Goal: Information Seeking & Learning: Find specific fact

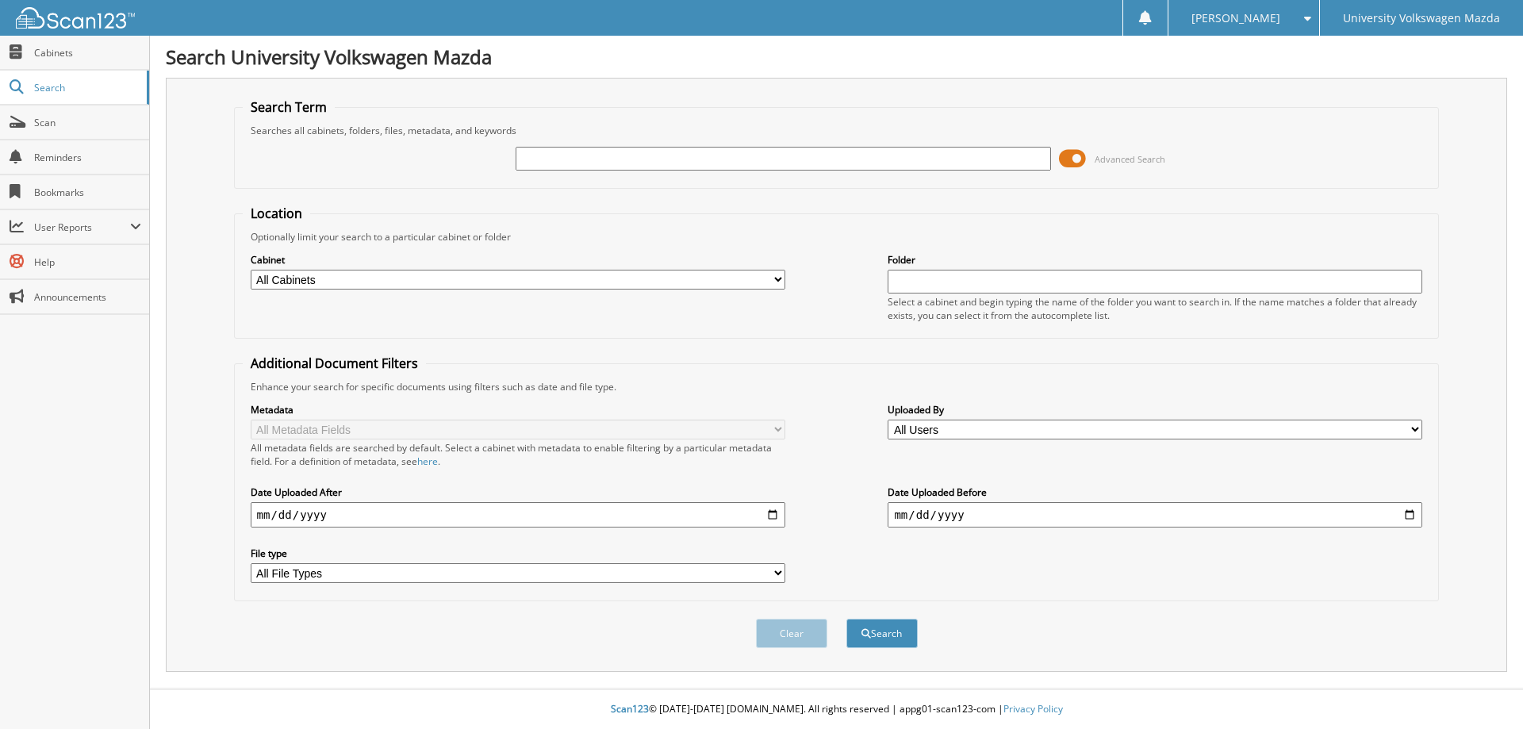
click at [591, 164] on input "text" at bounding box center [783, 159] width 535 height 24
type input "a"
type input "[PERSON_NAME]"
click at [846, 619] on button "Search" at bounding box center [881, 633] width 71 height 29
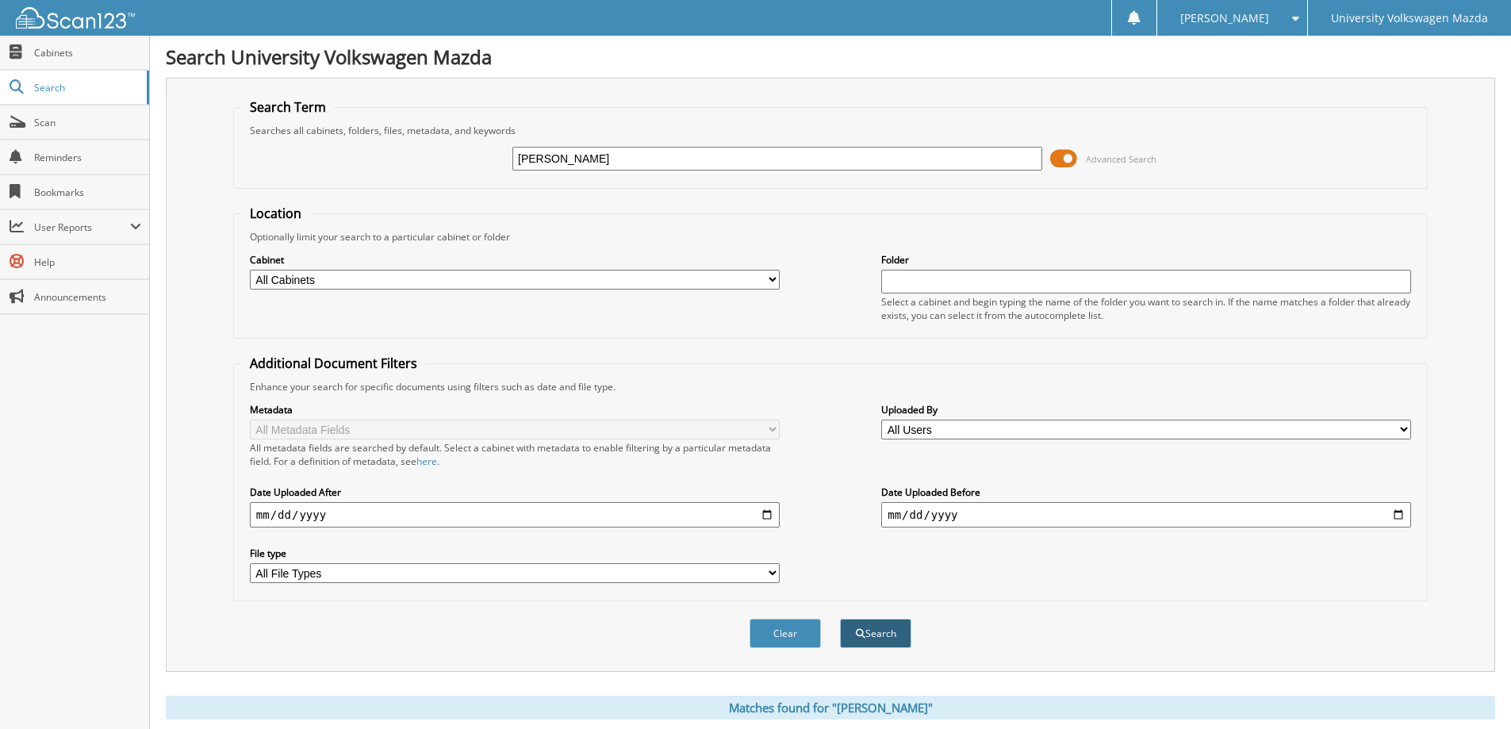
click at [856, 635] on span "submit" at bounding box center [861, 634] width 10 height 10
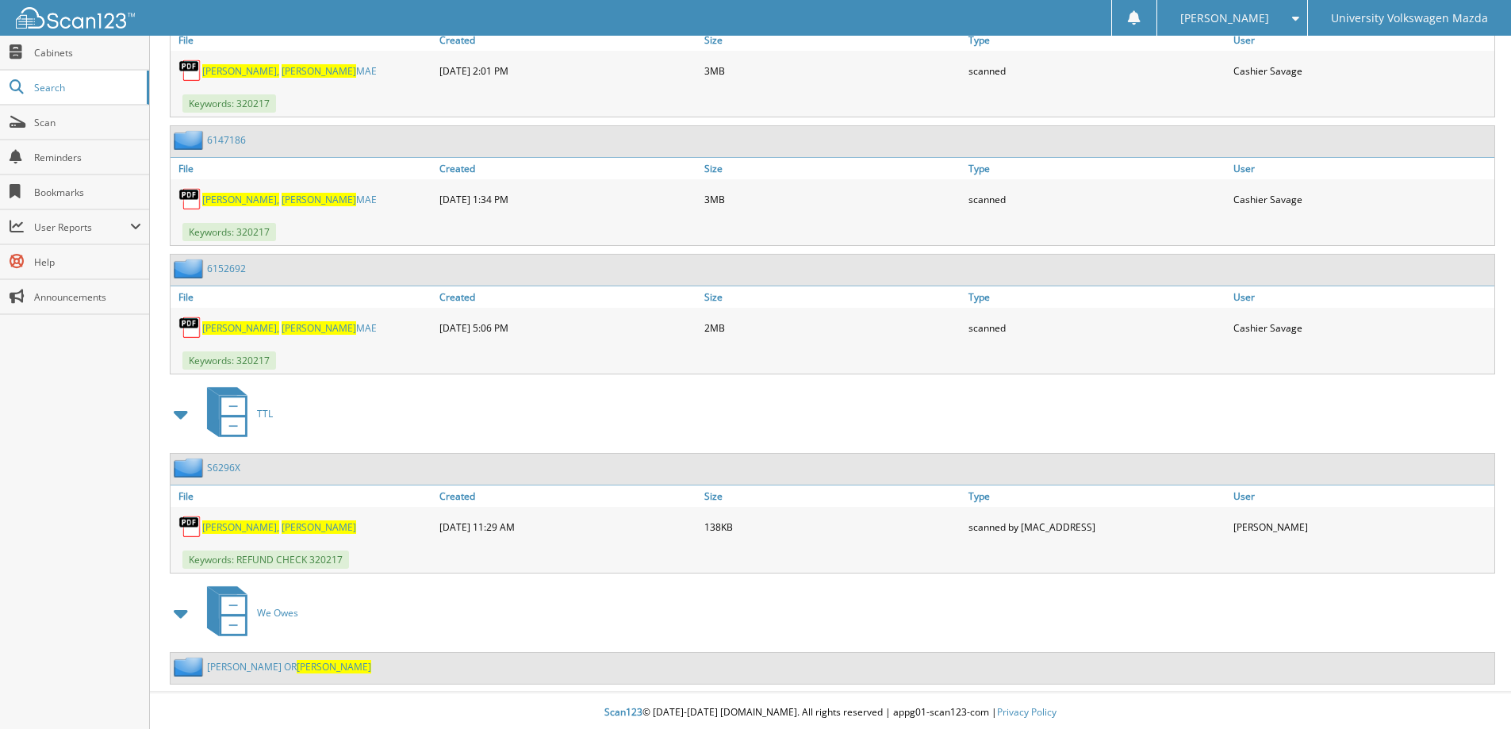
scroll to position [813, 0]
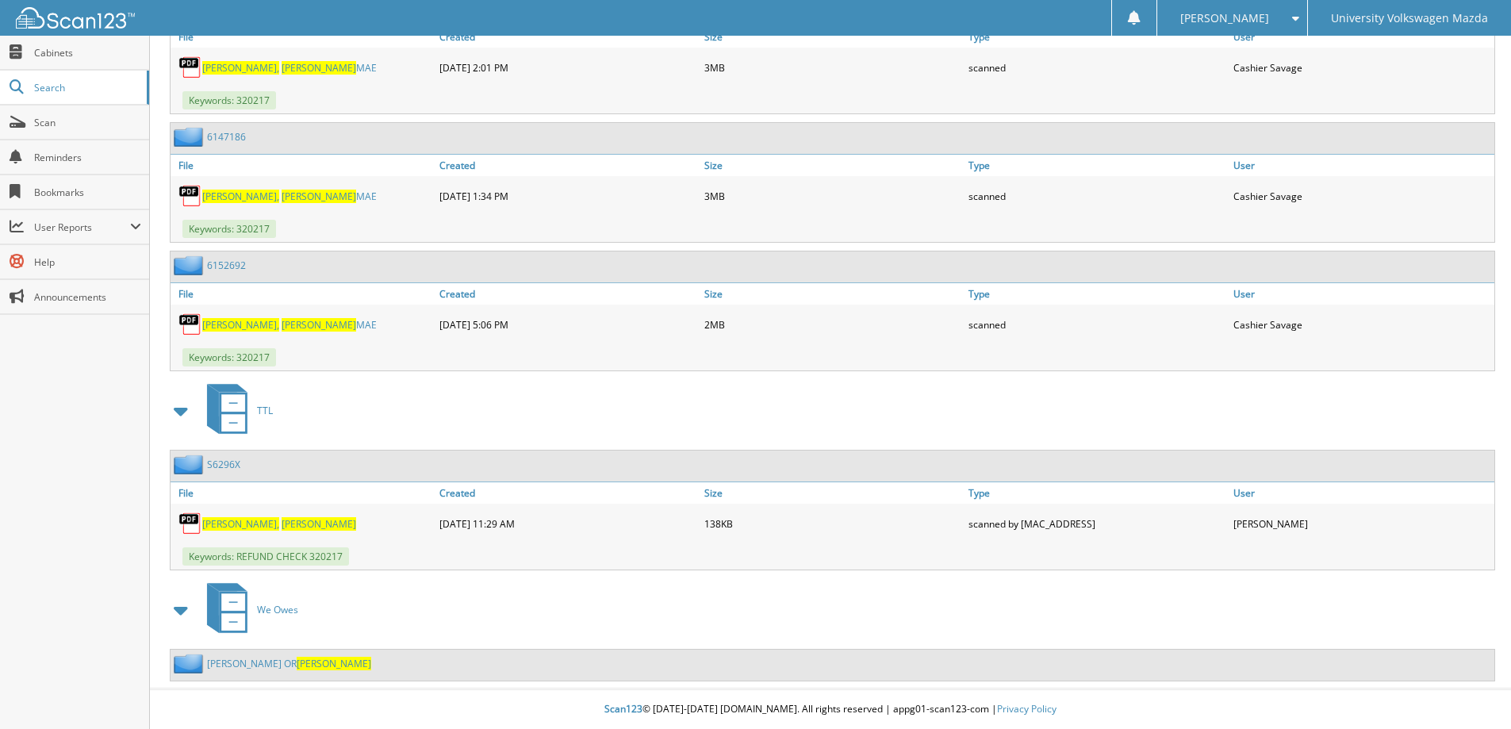
click at [304, 661] on span "DEMETRA" at bounding box center [334, 663] width 75 height 13
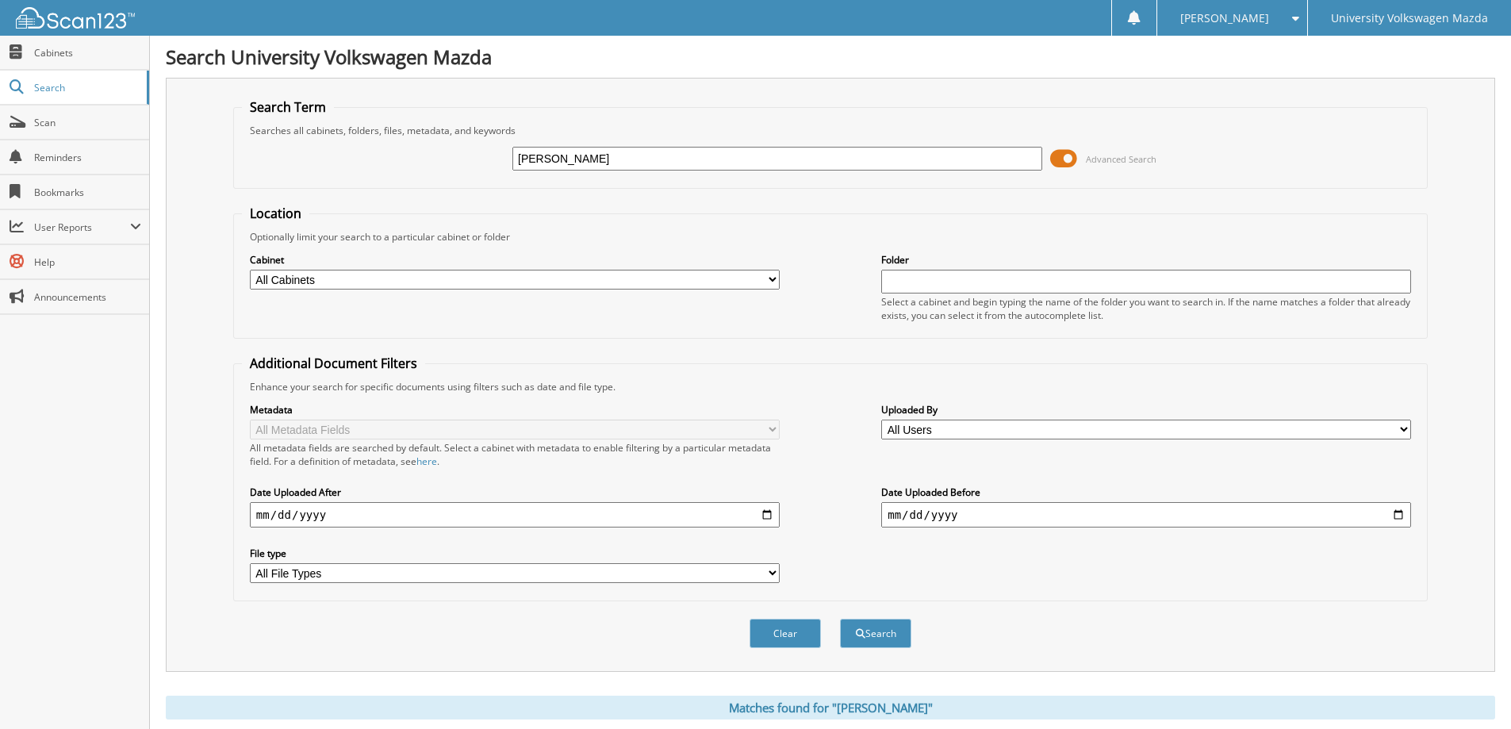
click at [709, 160] on input "[PERSON_NAME]" at bounding box center [777, 159] width 530 height 24
type input "[PERSON_NAME], DAYSAH"
click at [840, 619] on button "Search" at bounding box center [875, 633] width 71 height 29
click at [709, 160] on input "[PERSON_NAME], DAYSAH" at bounding box center [777, 159] width 530 height 24
type input "ABEITA, DAYSHA"
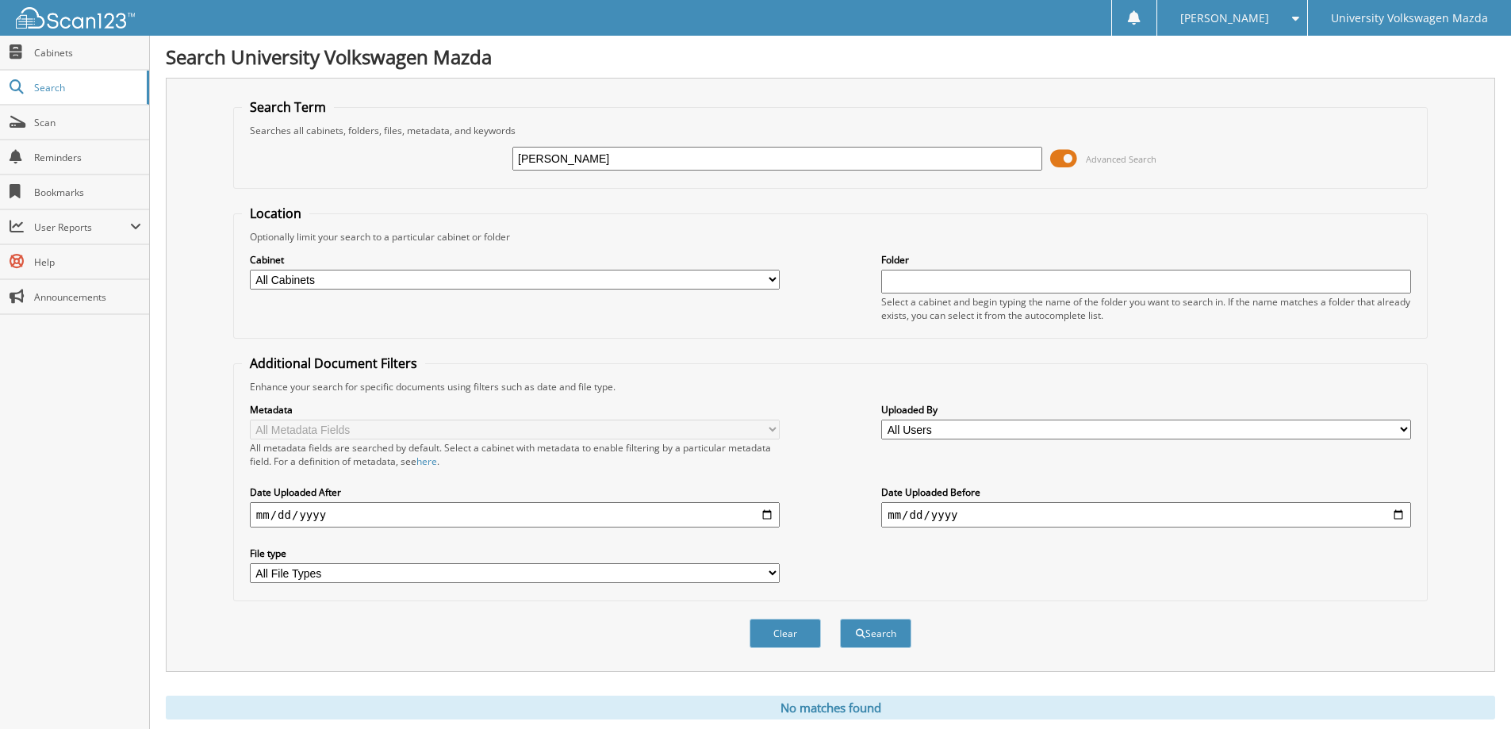
click at [840, 619] on button "Search" at bounding box center [875, 633] width 71 height 29
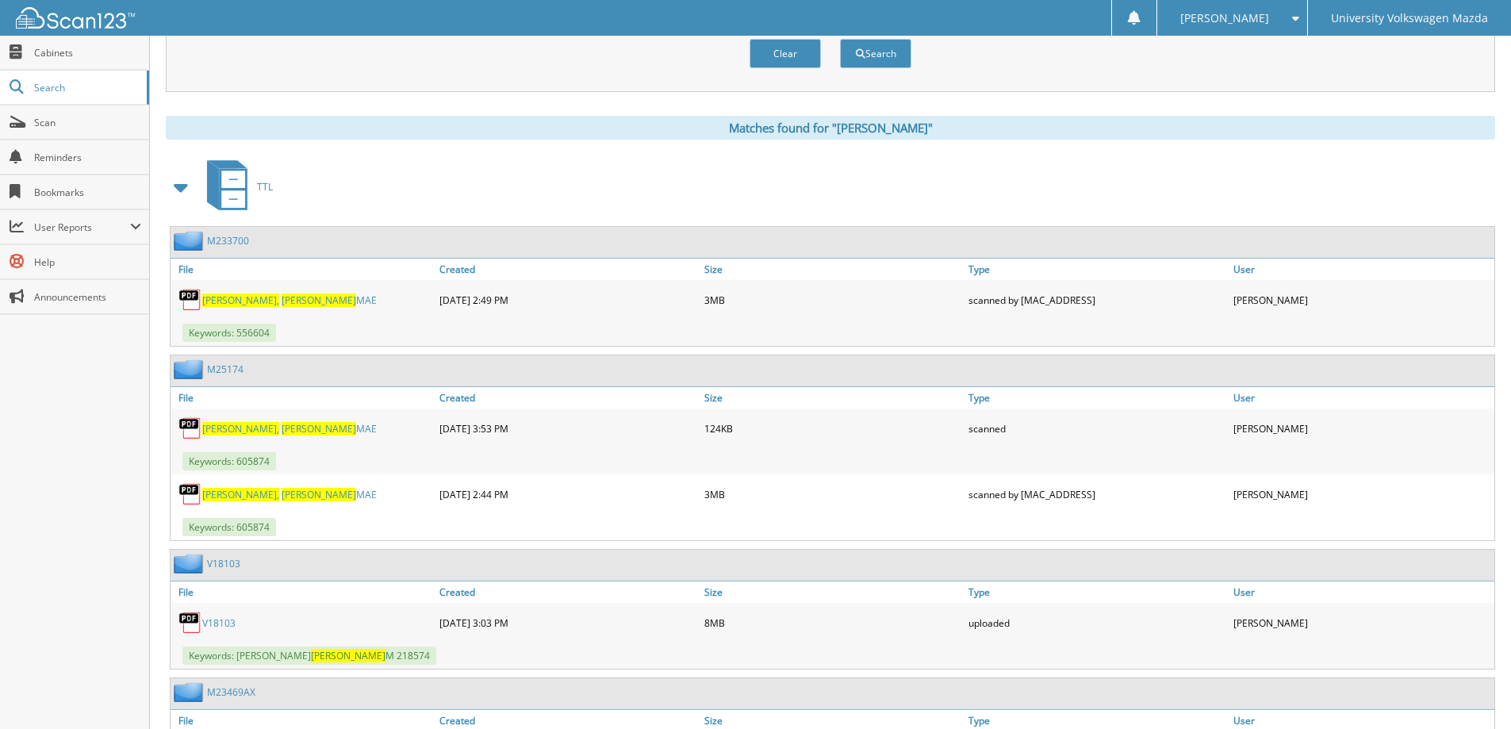
scroll to position [634, 0]
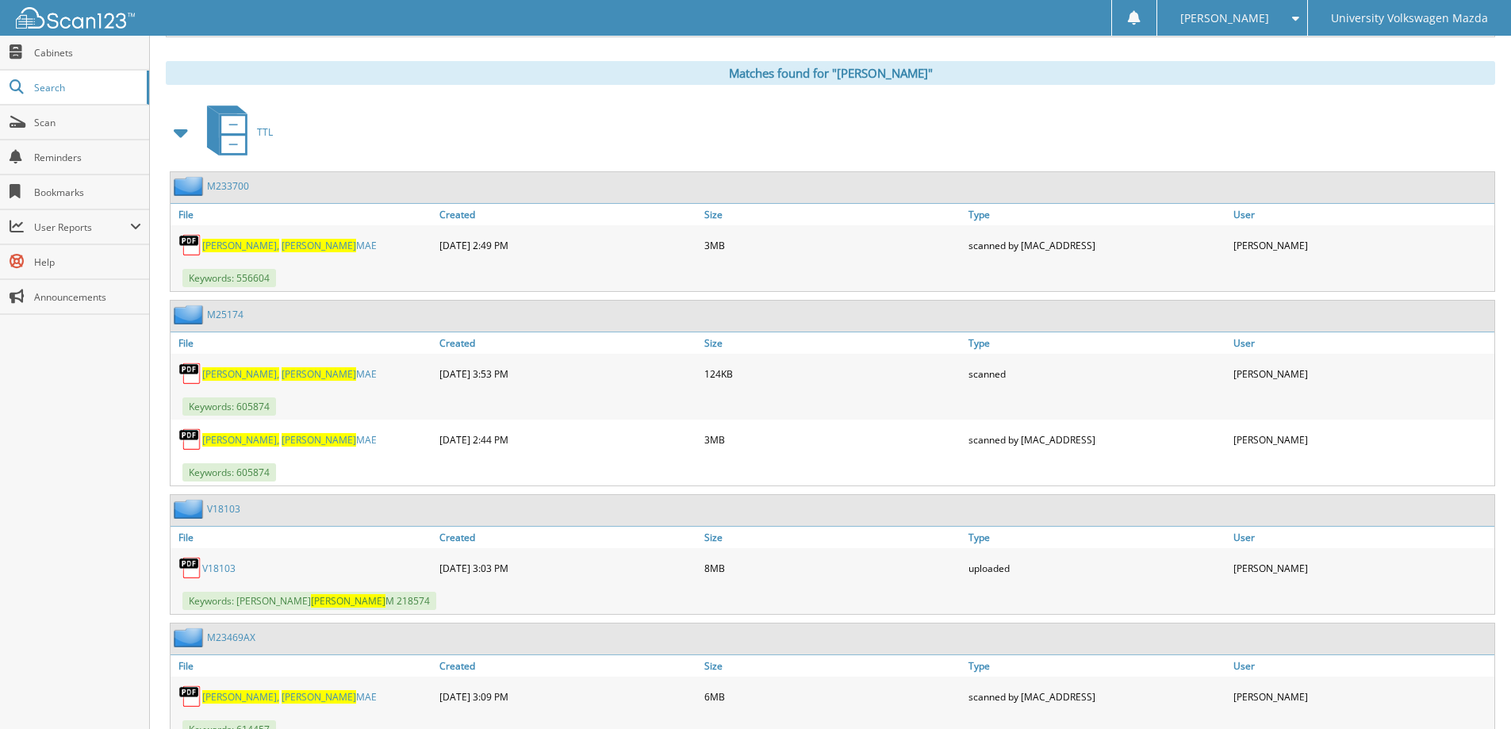
click at [282, 374] on span "[PERSON_NAME]" at bounding box center [319, 373] width 75 height 13
click at [282, 443] on span "[PERSON_NAME]" at bounding box center [319, 439] width 75 height 13
